Goal: Transaction & Acquisition: Purchase product/service

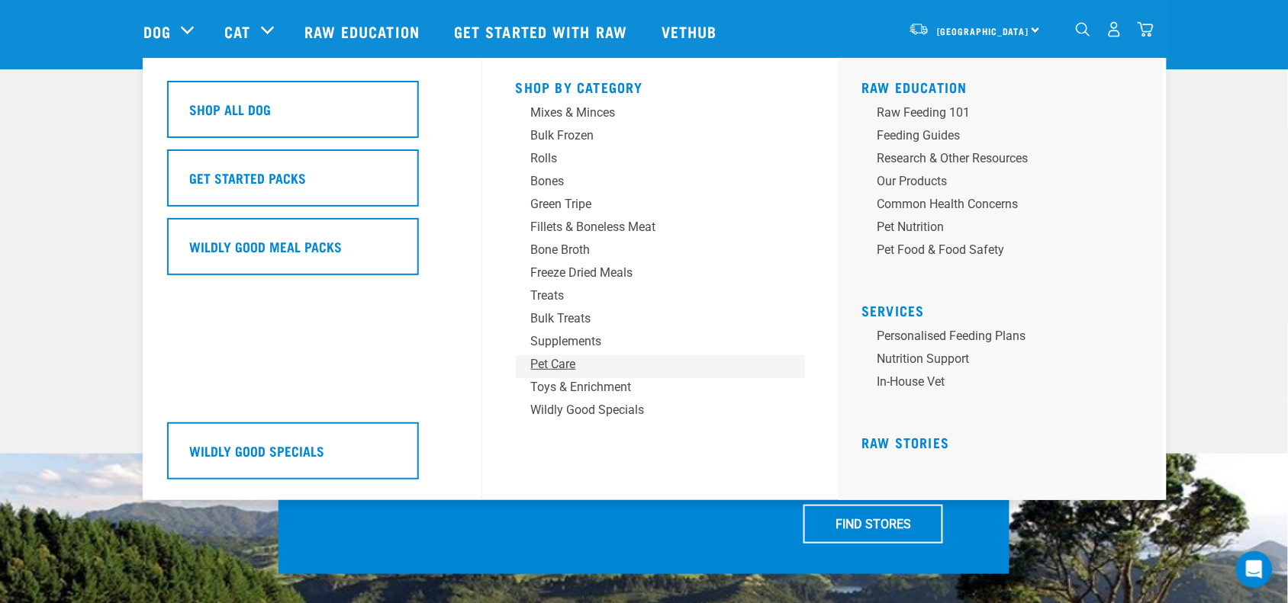
scroll to position [95, 0]
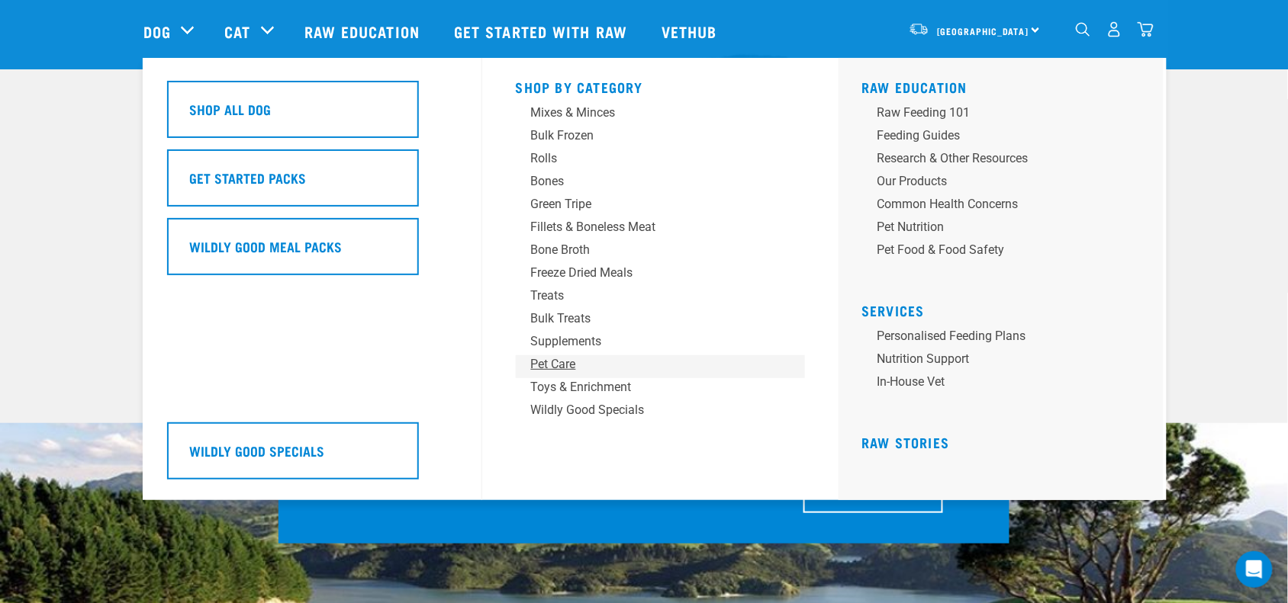
click at [718, 355] on div "Pet Care" at bounding box center [650, 364] width 238 height 18
click at [718, 351] on link "Supplements" at bounding box center [661, 344] width 290 height 23
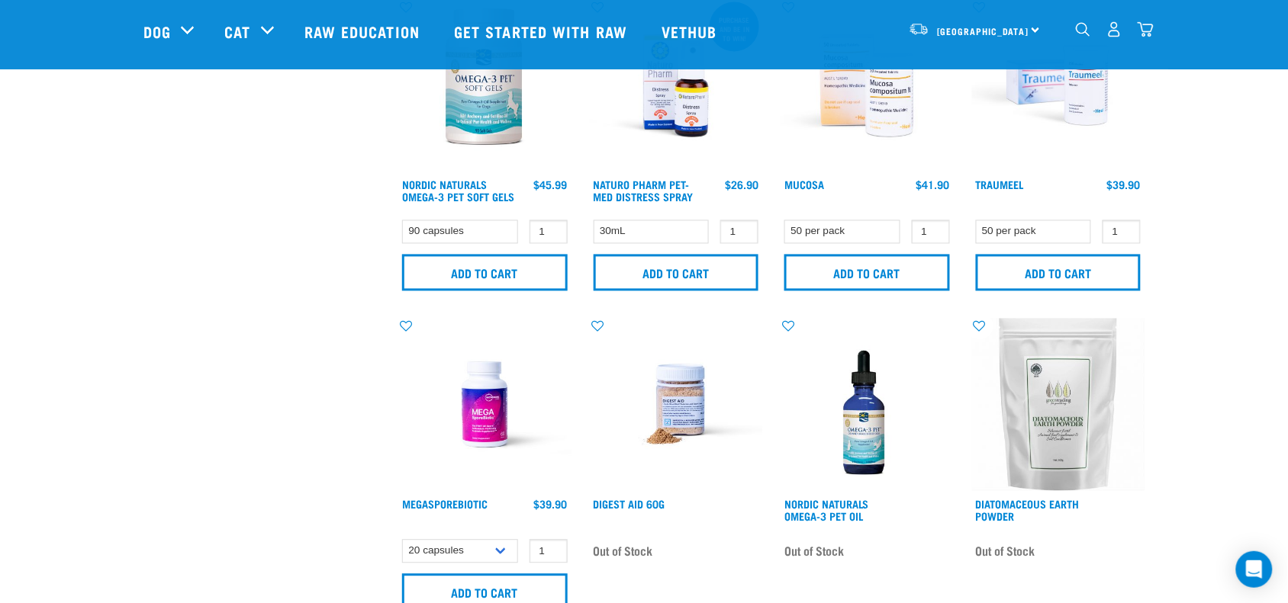
scroll to position [763, 0]
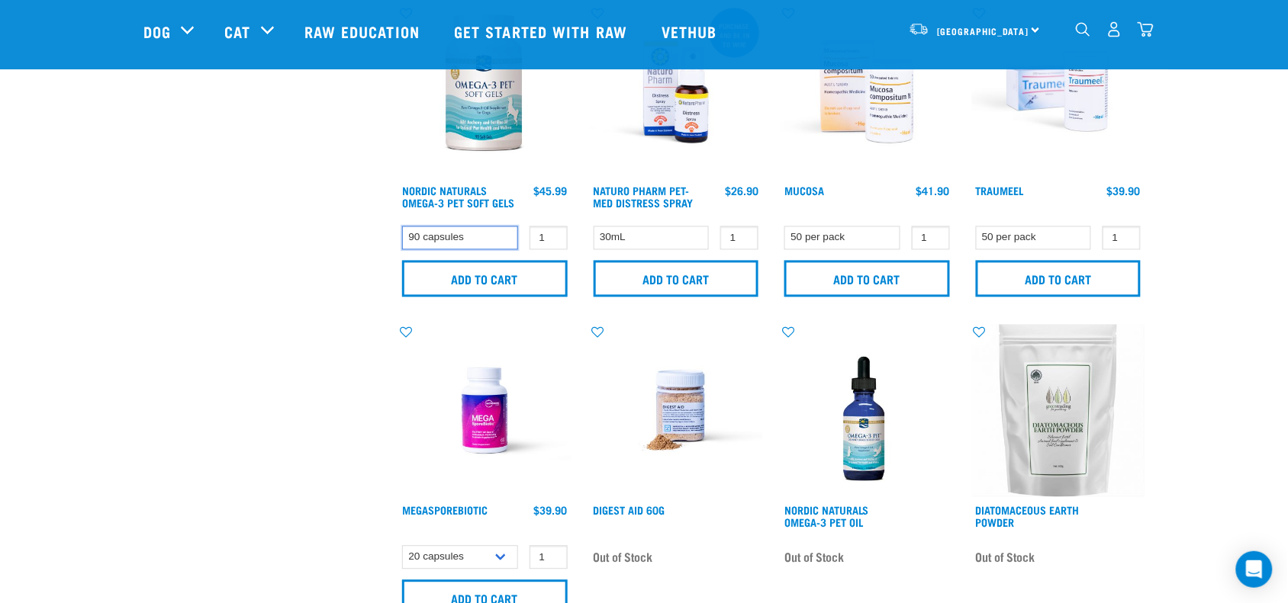
click at [444, 230] on select "90 capsules" at bounding box center [460, 239] width 116 height 24
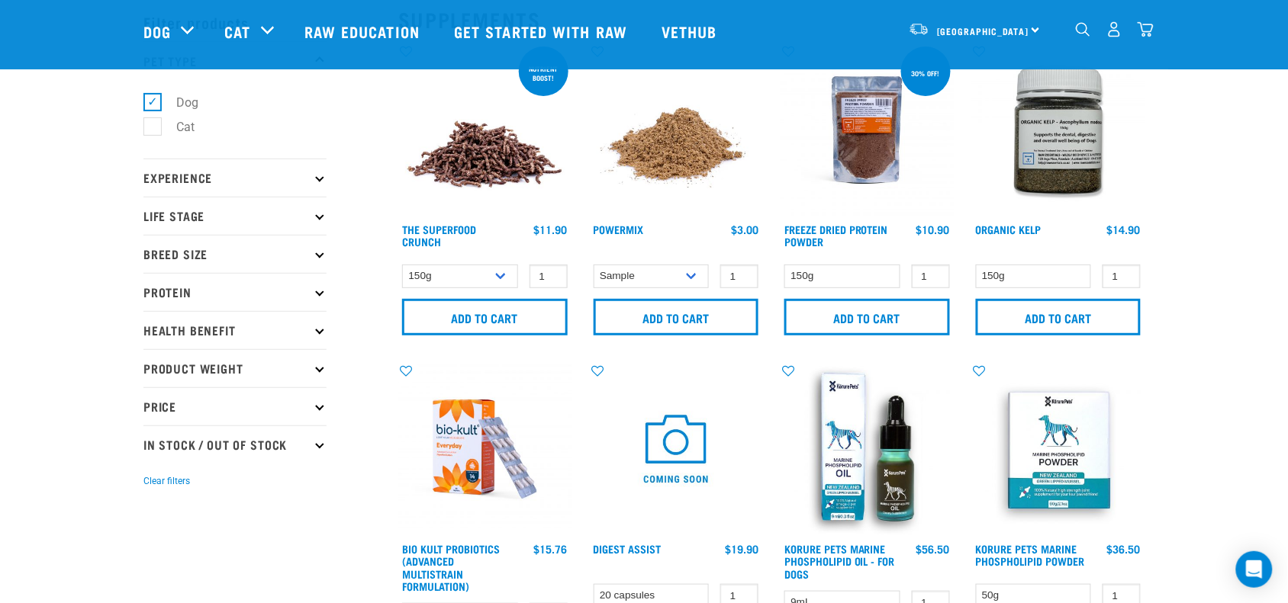
scroll to position [0, 0]
